Goal: Find specific page/section

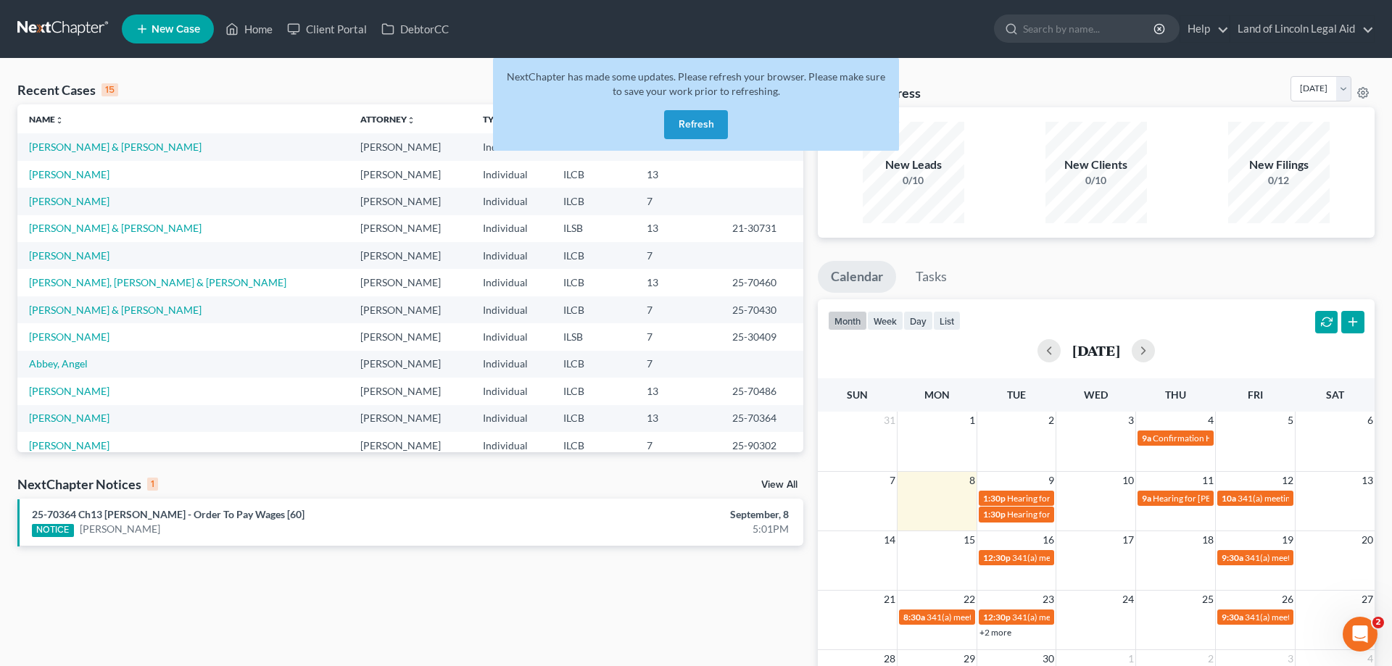
click at [702, 115] on button "Refresh" at bounding box center [696, 124] width 64 height 29
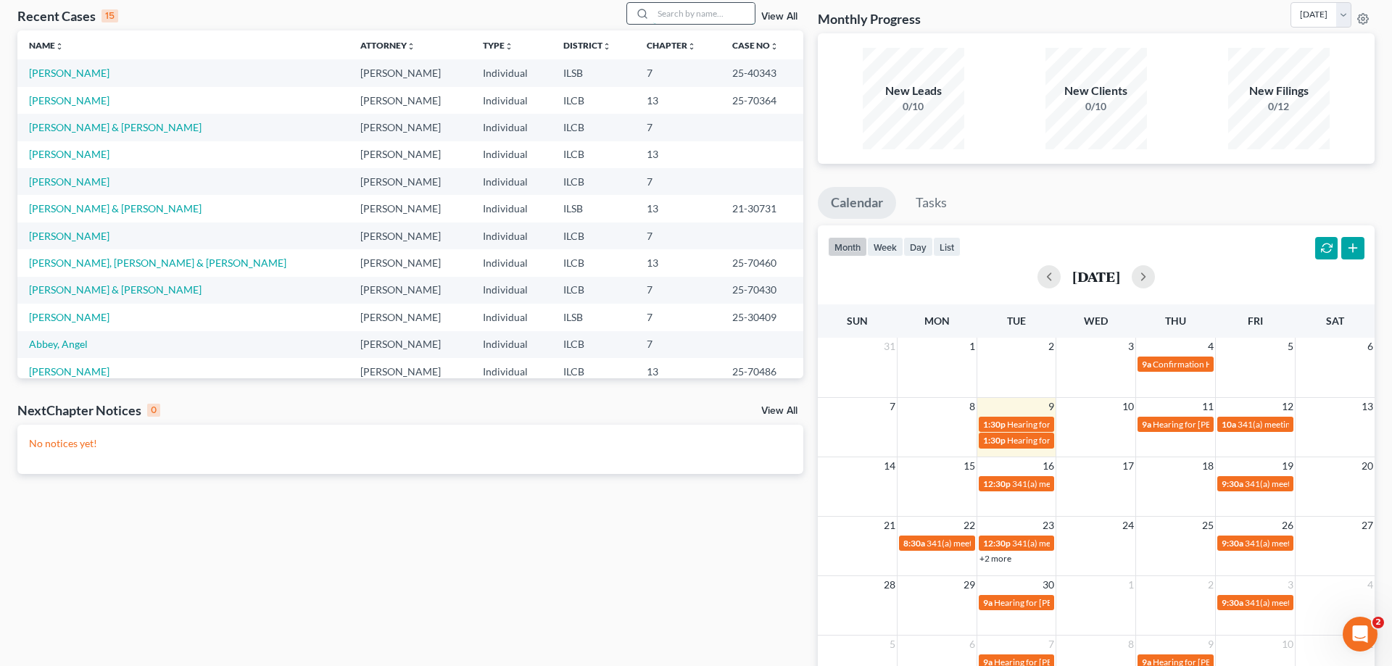
click at [682, 15] on input "search" at bounding box center [703, 13] width 101 height 21
type input "ingram"
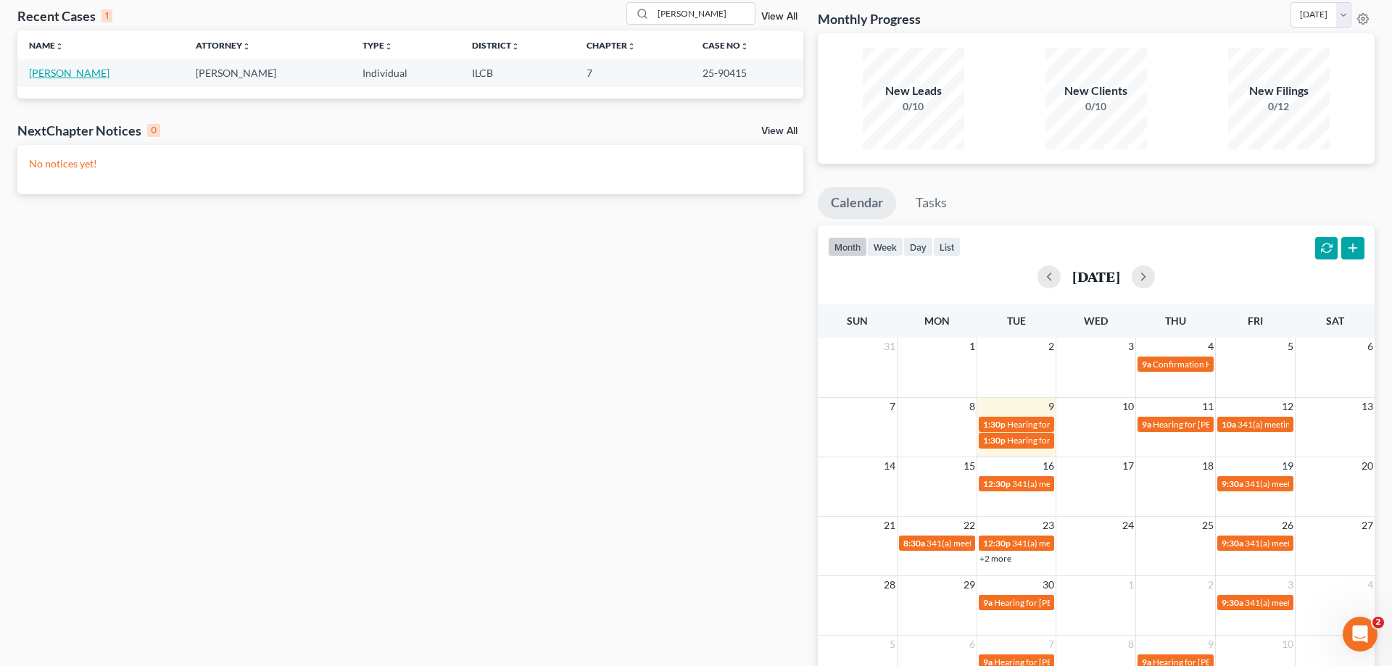
click at [73, 77] on link "Ingram, Madora" at bounding box center [69, 73] width 80 height 12
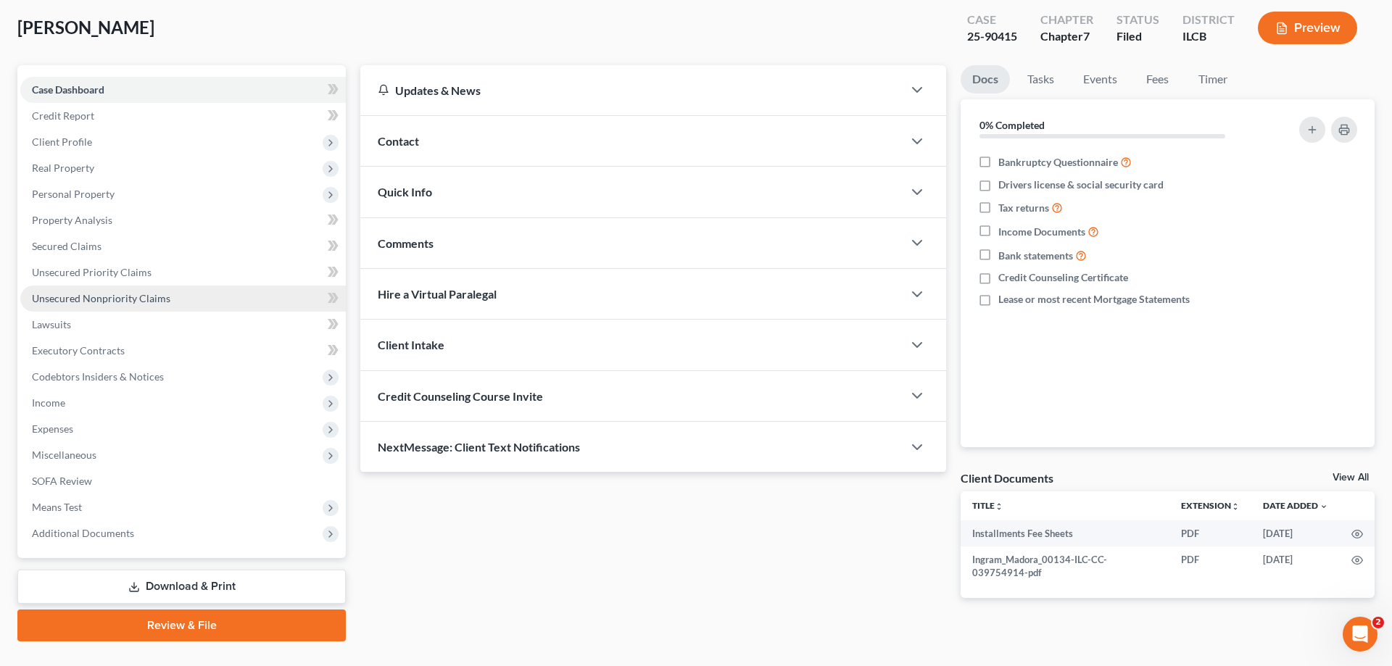
click at [121, 295] on span "Unsecured Nonpriority Claims" at bounding box center [101, 298] width 138 height 12
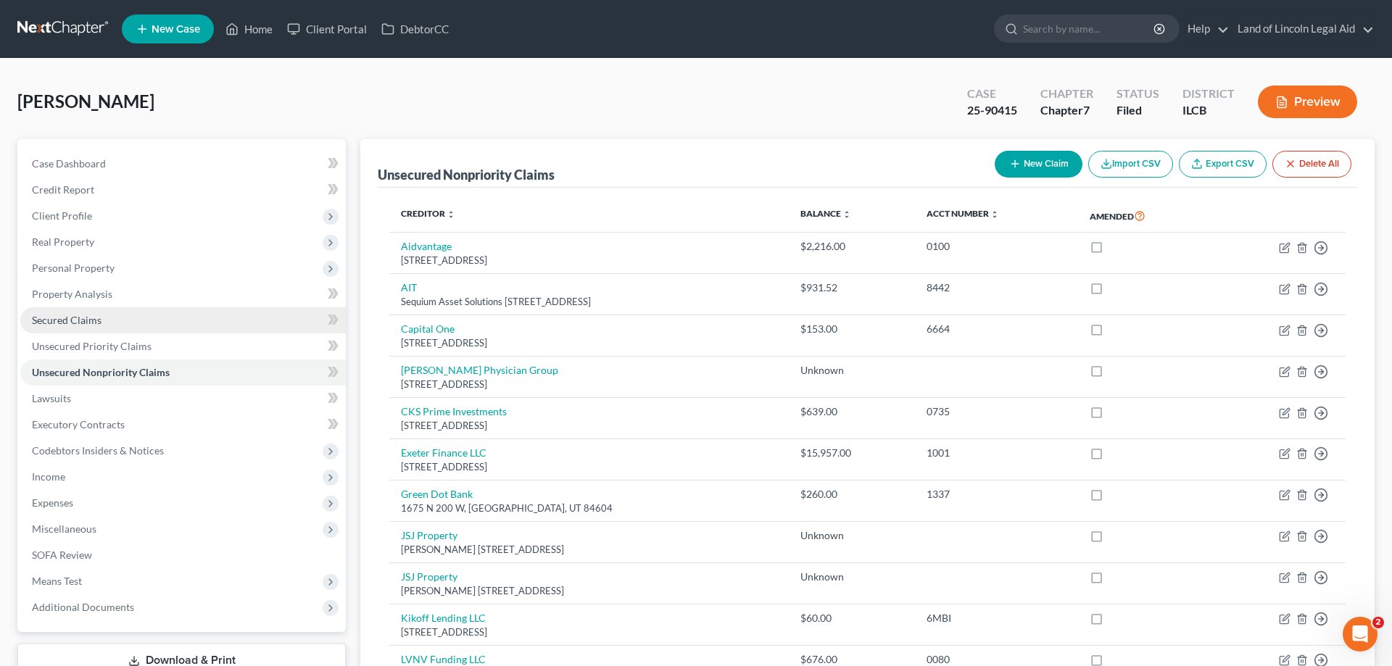
click at [73, 312] on link "Secured Claims" at bounding box center [182, 320] width 325 height 26
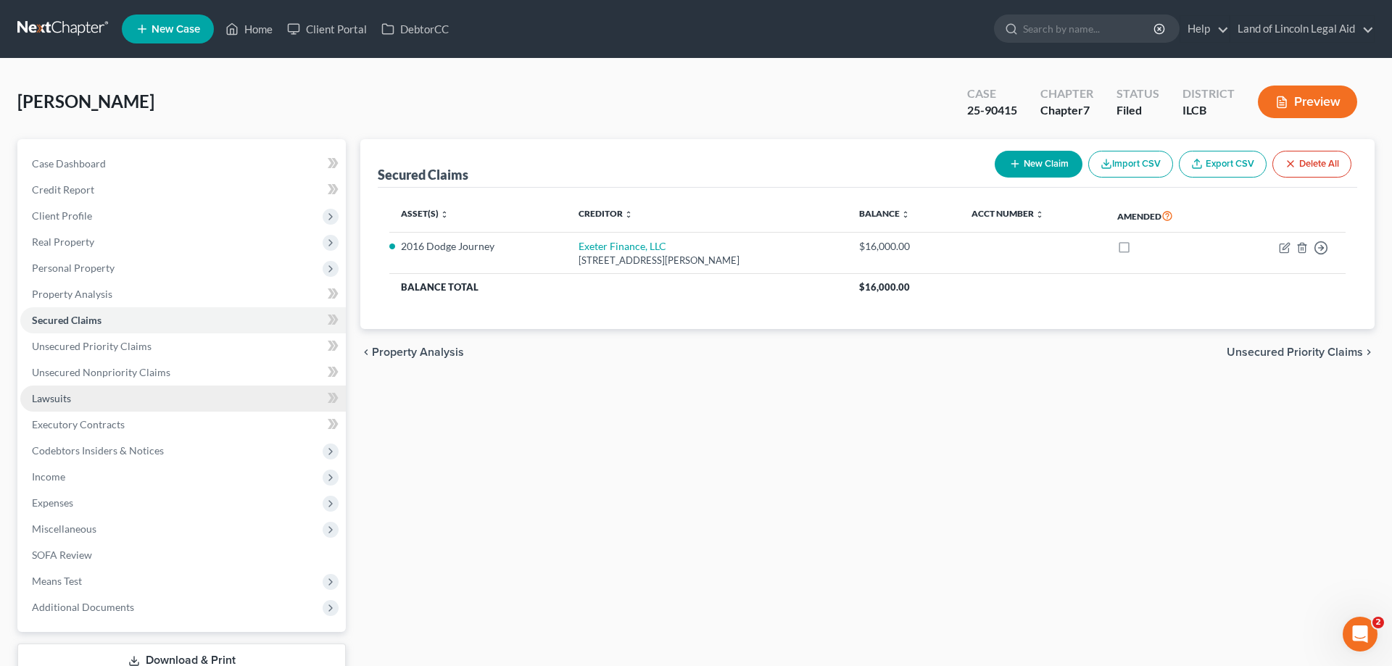
click at [53, 399] on span "Lawsuits" at bounding box center [51, 398] width 39 height 12
